Goal: Task Accomplishment & Management: Manage account settings

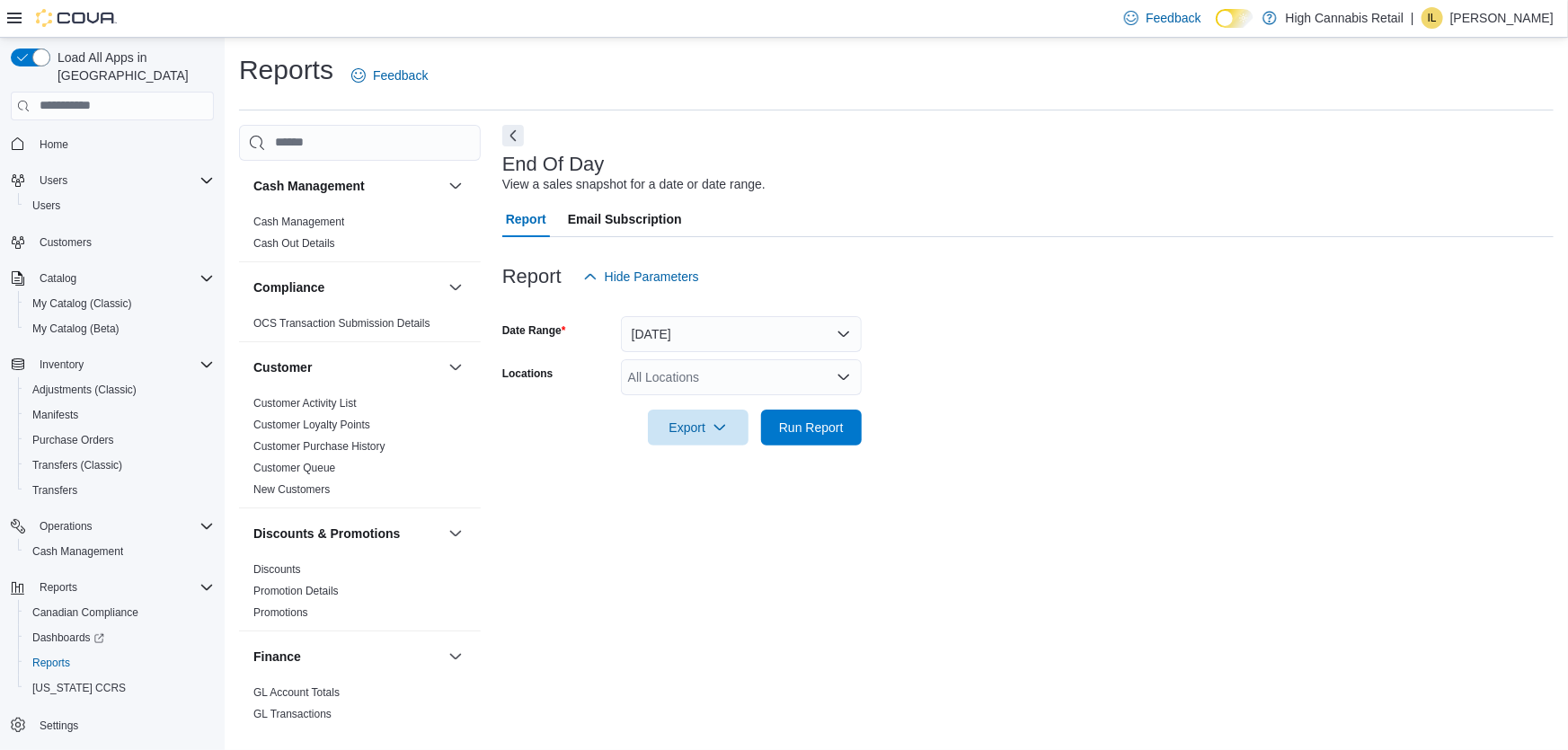
click at [1502, 16] on p "Izzy Lavictoire" at bounding box center [1502, 18] width 103 height 22
click at [1435, 184] on button "Sign Out" at bounding box center [1464, 174] width 166 height 29
